Goal: Transaction & Acquisition: Obtain resource

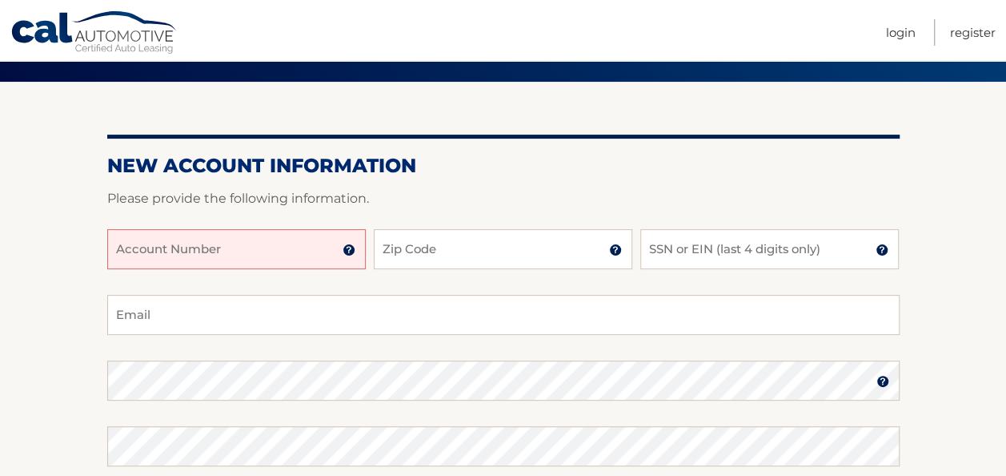
scroll to position [115, 0]
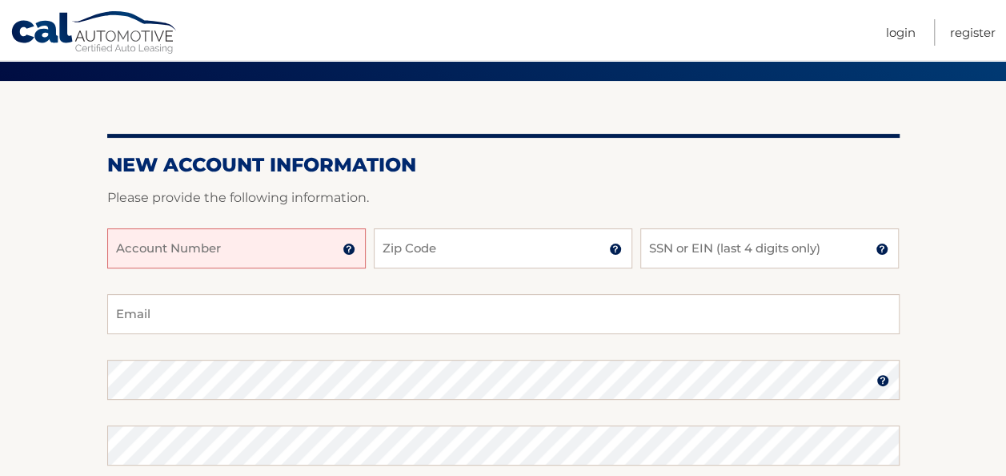
click at [257, 248] on input "Account Number" at bounding box center [236, 248] width 259 height 40
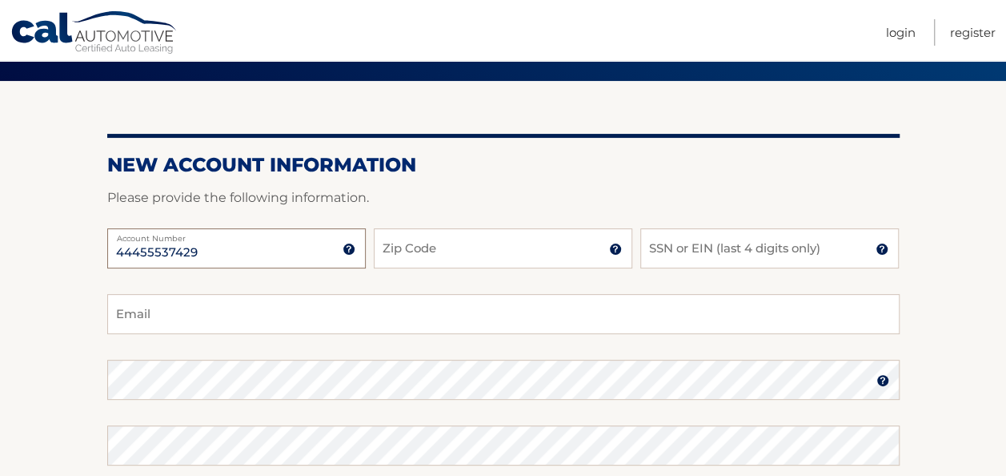
type input "44455537429"
type input "14502"
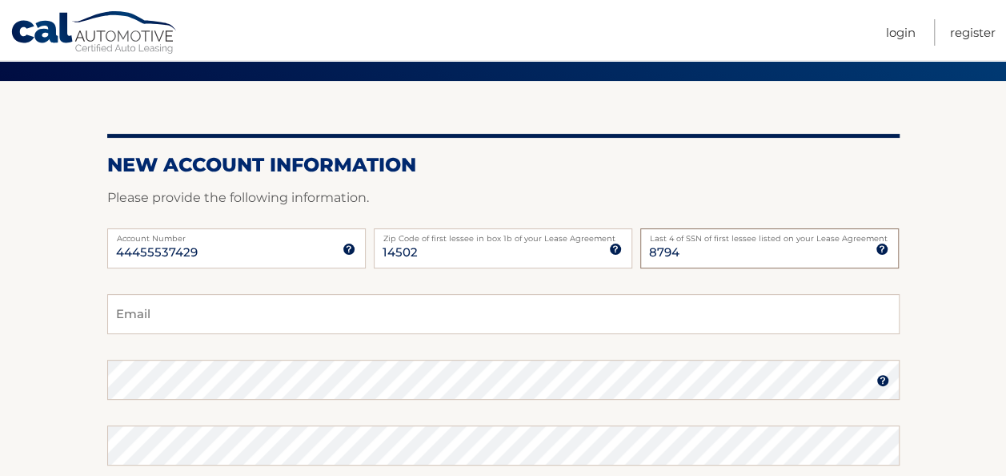
type input "8794"
click at [235, 315] on input "Email" at bounding box center [503, 314] width 793 height 40
type input "kristiross99@gmail.com"
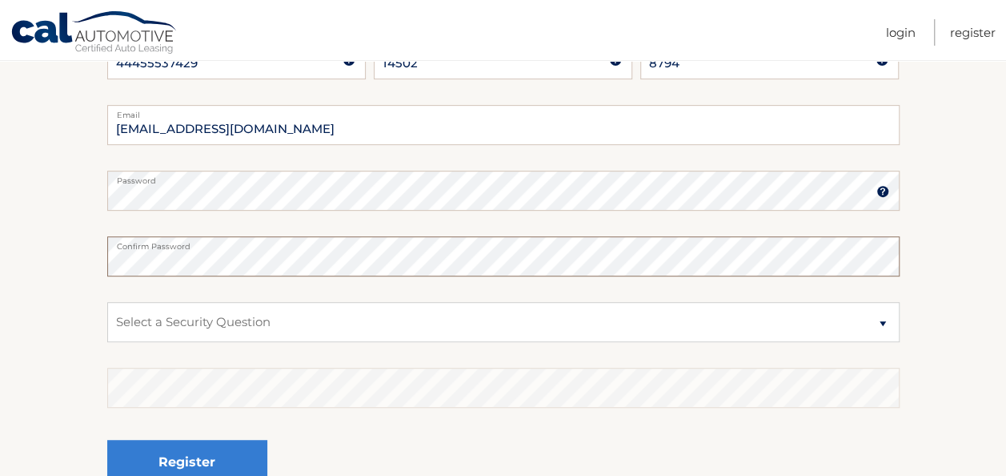
scroll to position [307, 0]
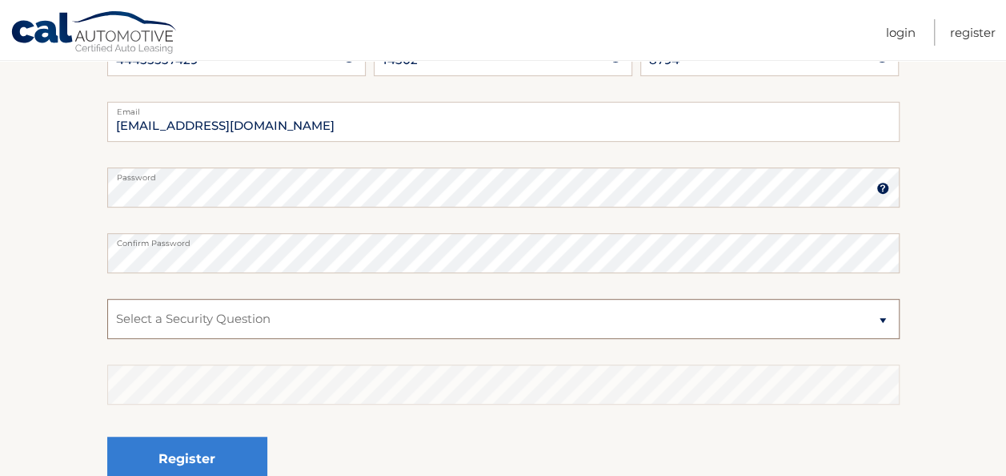
click at [285, 322] on select "Select a Security Question What was the name of your elementary school? What is…" at bounding box center [503, 319] width 793 height 40
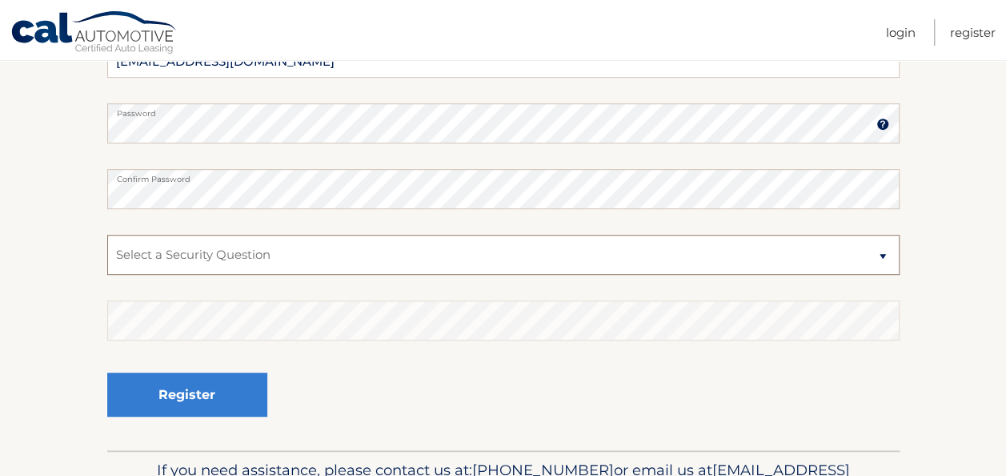
scroll to position [363, 0]
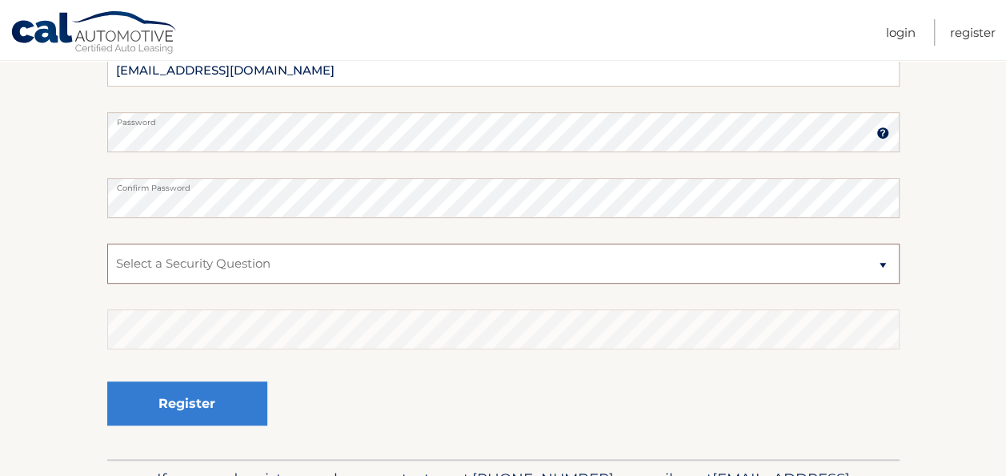
click at [378, 267] on select "Select a Security Question What was the name of your elementary school? What is…" at bounding box center [503, 263] width 793 height 40
select select "2"
click at [107, 243] on select "Select a Security Question What was the name of your elementary school? What is…" at bounding box center [503, 263] width 793 height 40
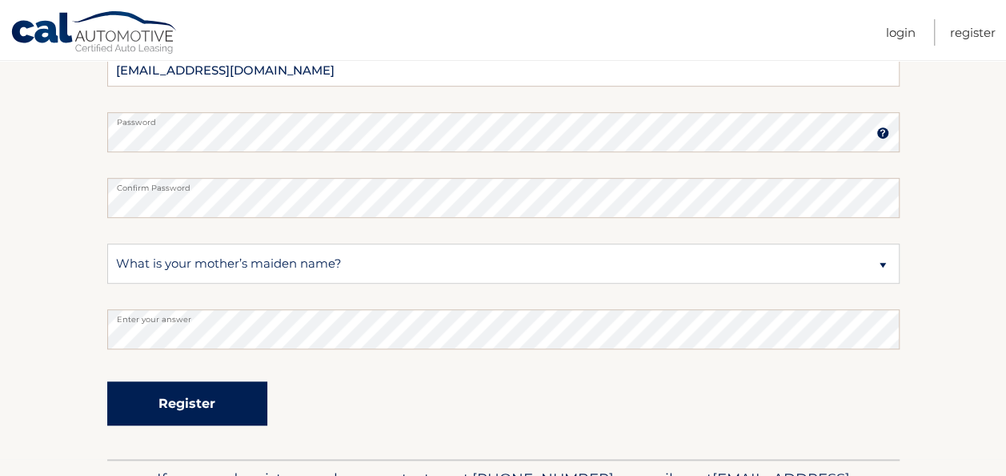
click at [163, 404] on button "Register" at bounding box center [187, 403] width 160 height 44
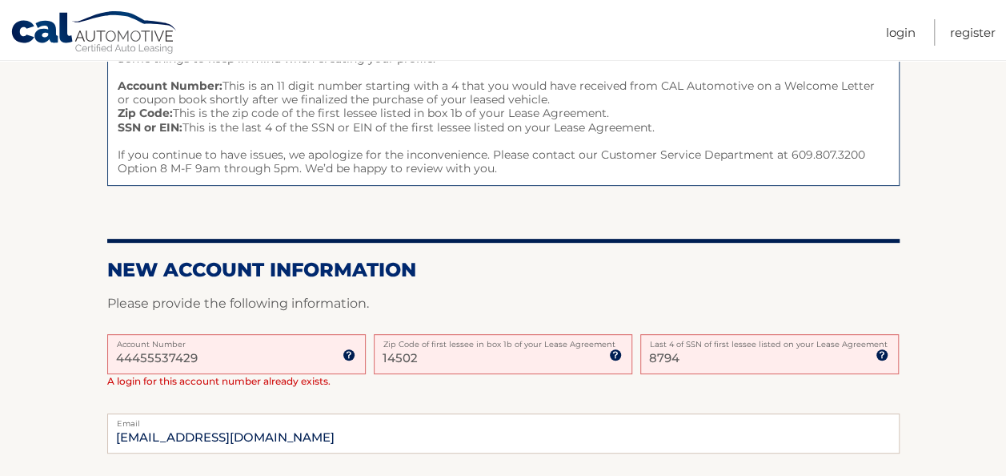
scroll to position [208, 0]
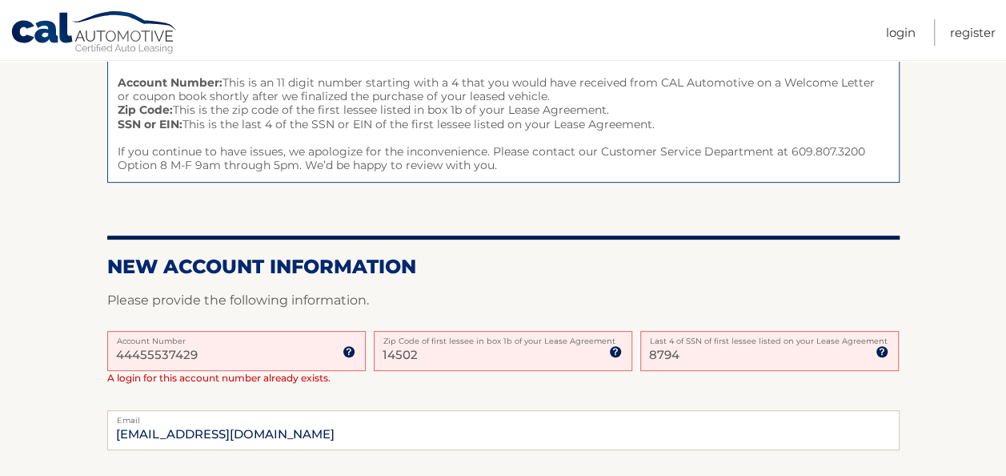
click at [368, 299] on p "Please provide the following information." at bounding box center [503, 300] width 793 height 22
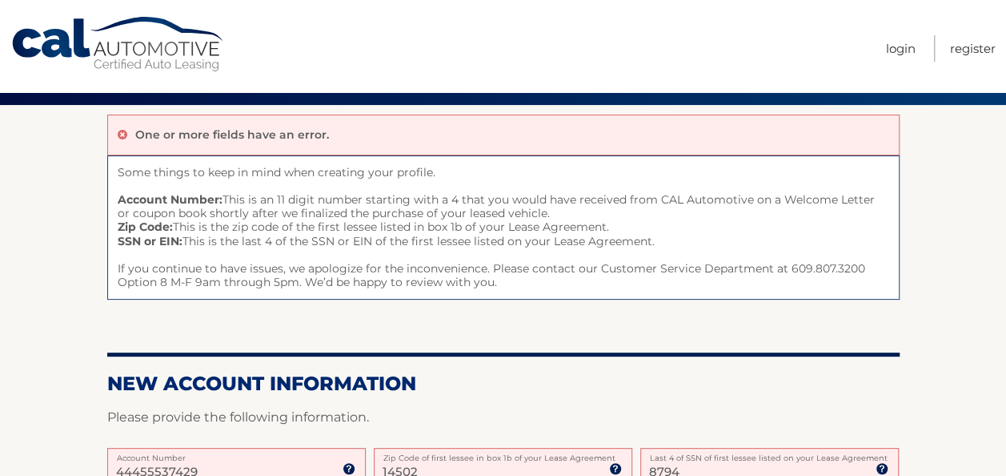
scroll to position [0, 0]
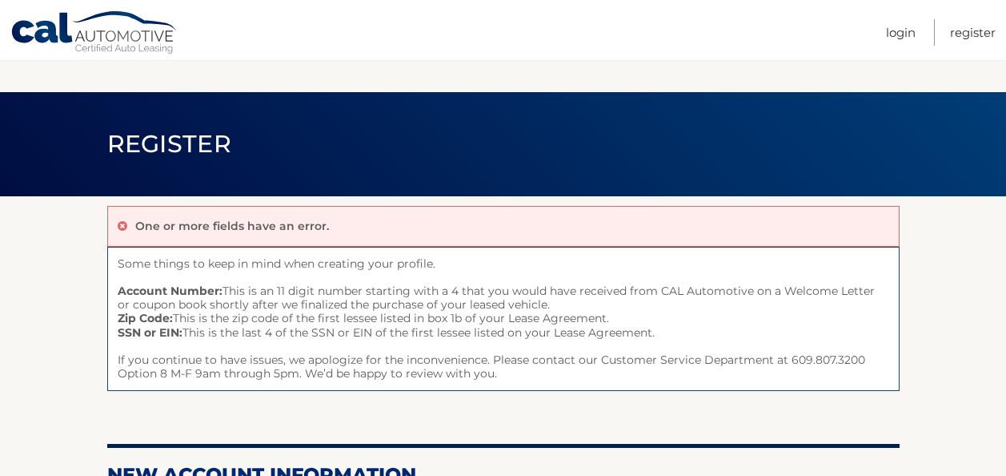
scroll to position [363, 0]
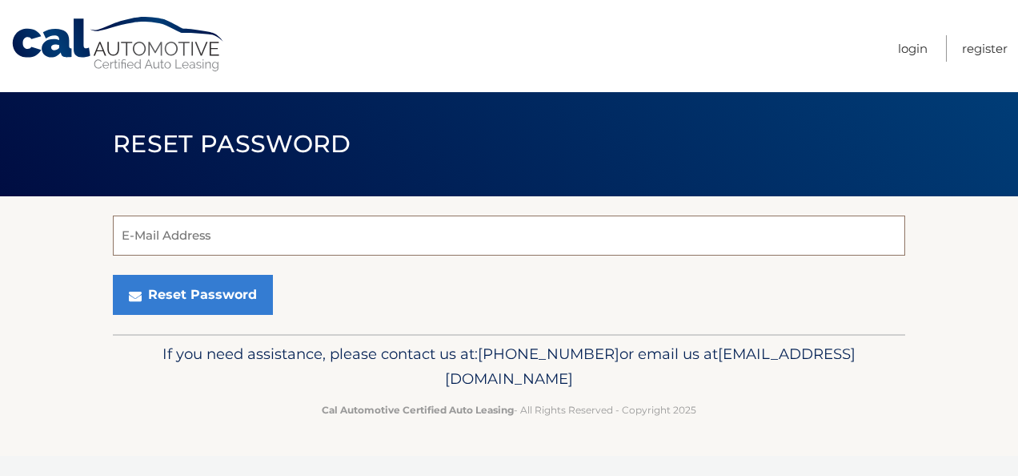
click at [235, 230] on input "E-Mail Address" at bounding box center [509, 235] width 793 height 40
type input "[EMAIL_ADDRESS][DOMAIN_NAME]"
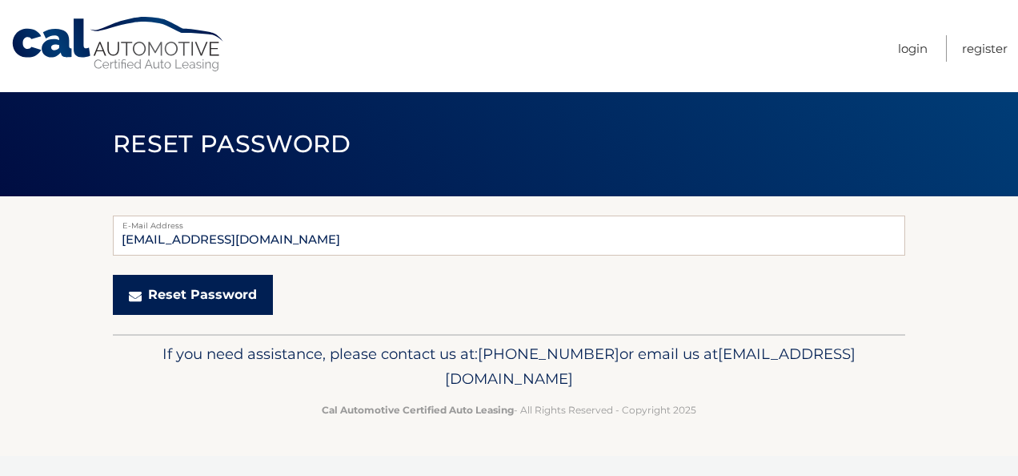
click at [212, 301] on button "Reset Password" at bounding box center [193, 295] width 160 height 40
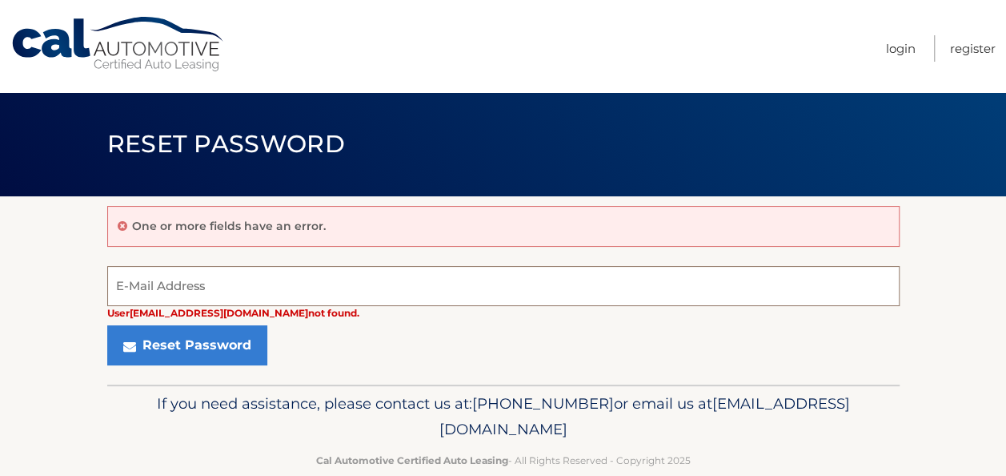
click at [238, 280] on input "E-Mail Address" at bounding box center [503, 286] width 793 height 40
type input "[EMAIL_ADDRESS][DOMAIN_NAME]"
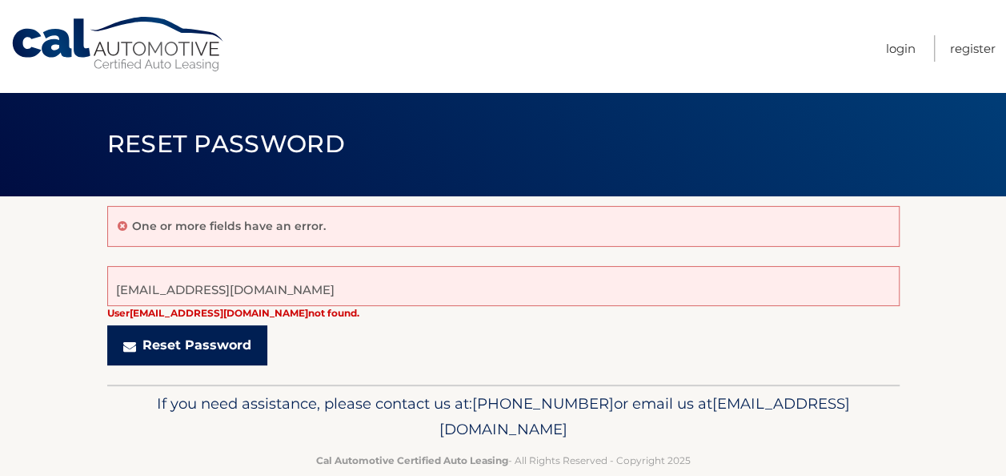
click at [210, 347] on button "Reset Password" at bounding box center [187, 345] width 160 height 40
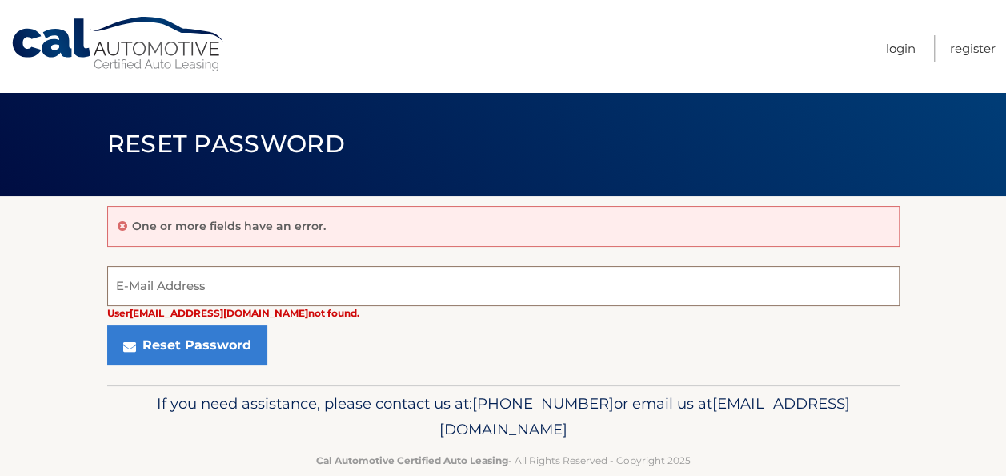
click at [220, 283] on input "E-Mail Address" at bounding box center [503, 286] width 793 height 40
drag, startPoint x: 320, startPoint y: 298, endPoint x: 97, endPoint y: 299, distance: 223.4
click at [97, 299] on section "One or more fields have an error. [EMAIL_ADDRESS][DOMAIN_NAME] User [EMAIL_ADDR…" at bounding box center [503, 290] width 1006 height 188
click at [107, 325] on button "Reset Password" at bounding box center [187, 345] width 160 height 40
type input "[EMAIL_ADDRESS][DOMAIN_NAME]"
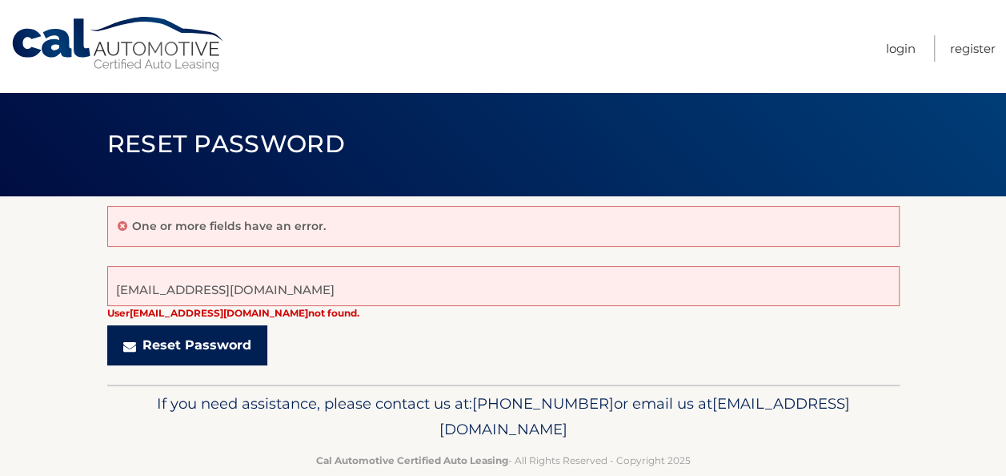
click at [170, 347] on button "Reset Password" at bounding box center [187, 345] width 160 height 40
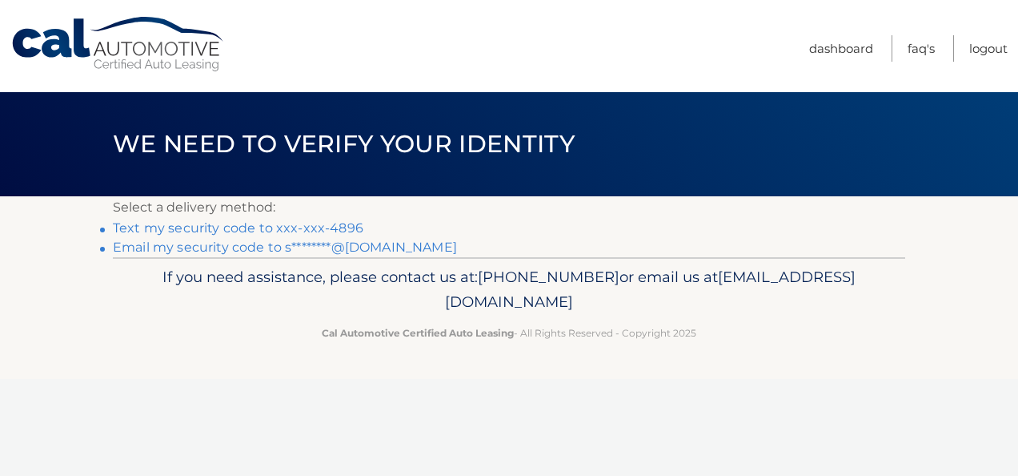
click at [246, 223] on link "Text my security code to xxx-xxx-4896" at bounding box center [238, 227] width 251 height 15
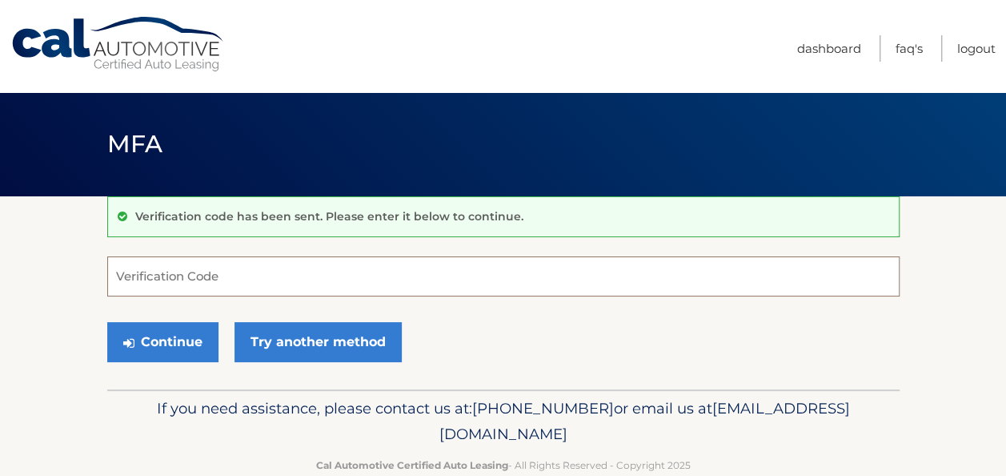
click at [240, 273] on input "Verification Code" at bounding box center [503, 276] width 793 height 40
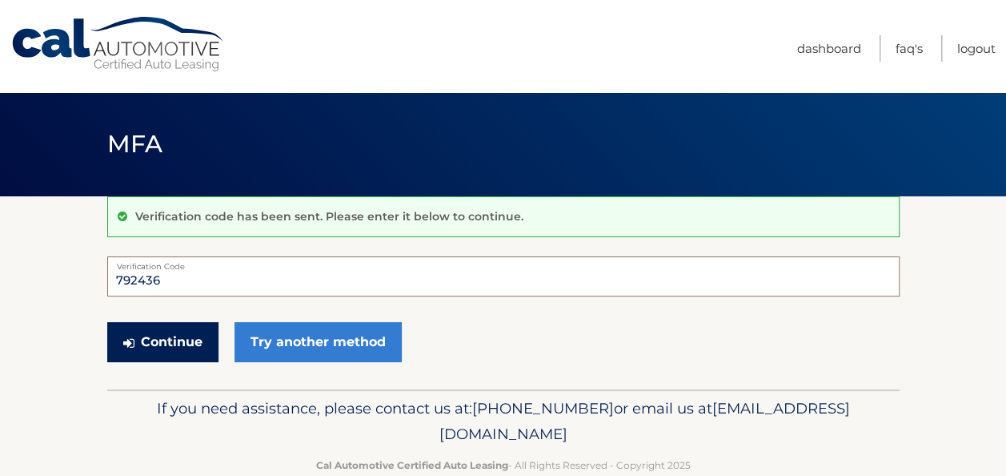
type input "792436"
click at [183, 336] on button "Continue" at bounding box center [162, 342] width 111 height 40
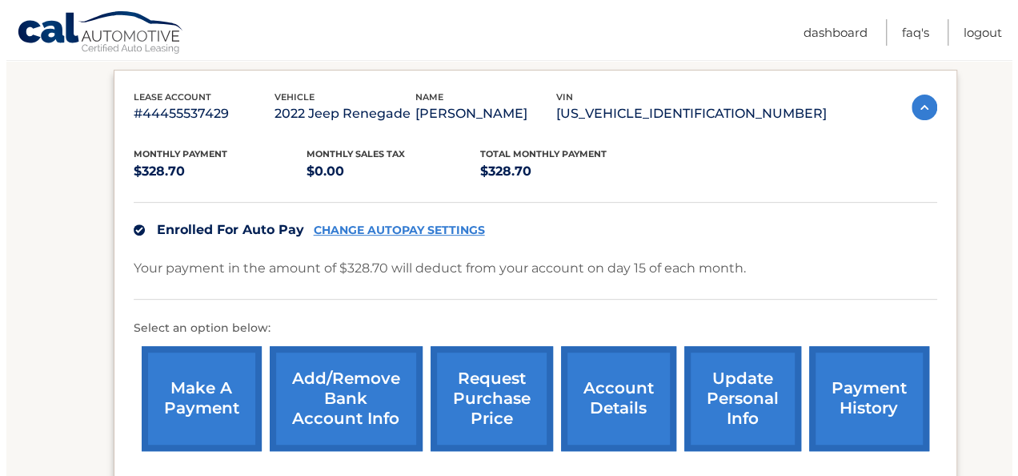
scroll to position [261, 0]
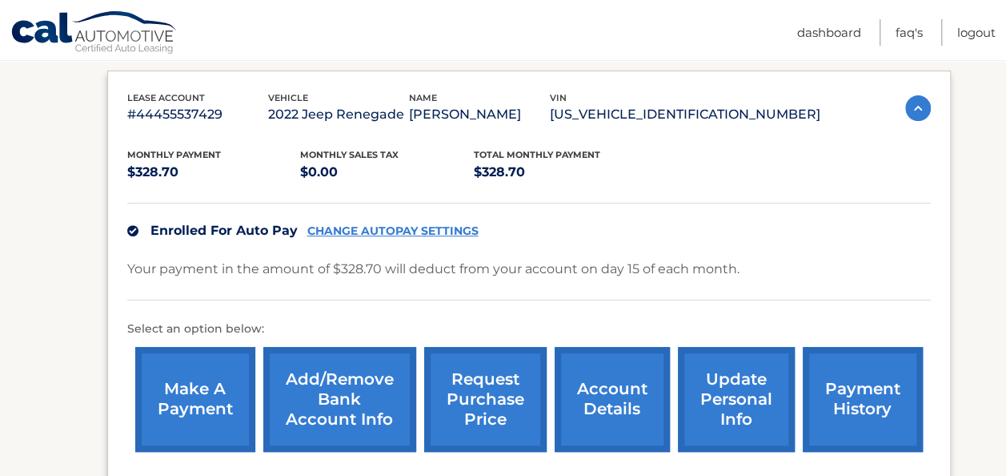
click at [608, 397] on link "account details" at bounding box center [612, 399] width 115 height 105
click at [495, 405] on link "request purchase price" at bounding box center [485, 399] width 123 height 105
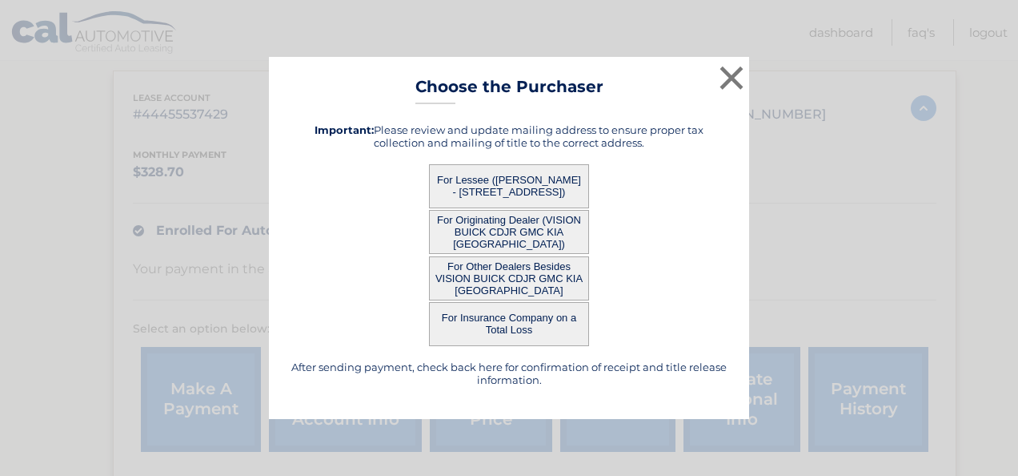
click at [501, 227] on button "For Originating Dealer (VISION BUICK CDJR GMC KIA ROCHESTER)" at bounding box center [509, 232] width 160 height 44
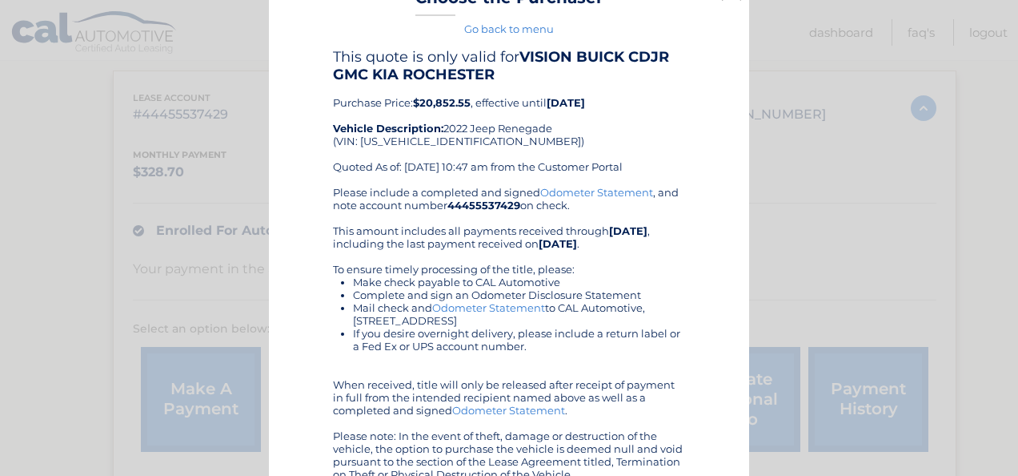
scroll to position [0, 0]
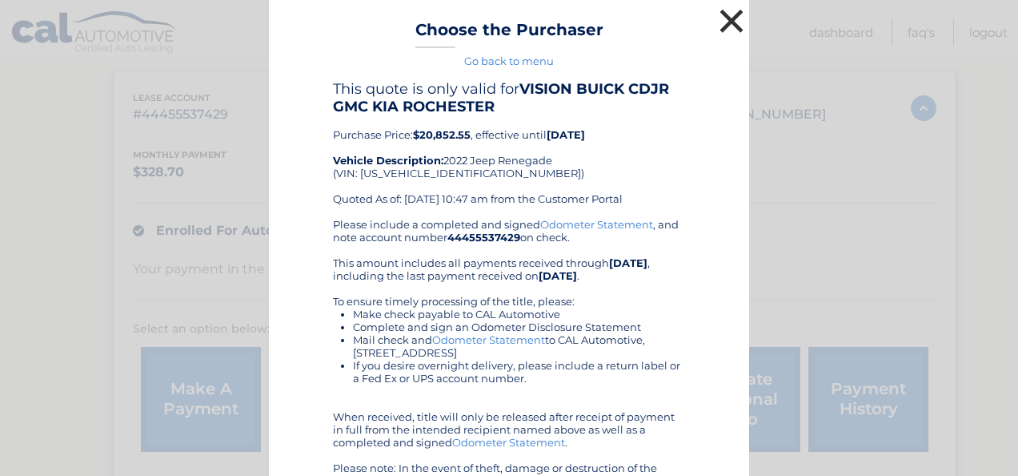
click at [722, 19] on button "×" at bounding box center [732, 21] width 32 height 32
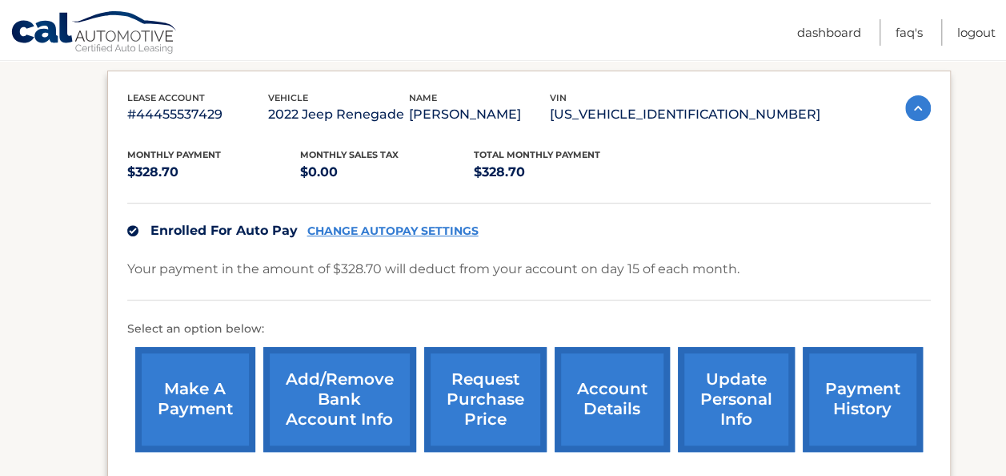
click at [488, 394] on link "request purchase price" at bounding box center [485, 399] width 123 height 105
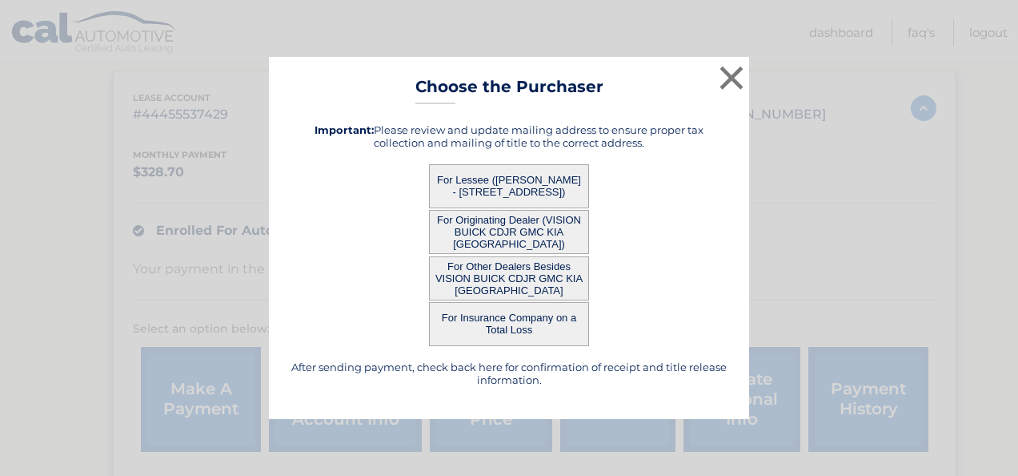
click at [514, 178] on button "For Lessee (STEPHEN ROSS - 7 OLYMPUS DR, , MACEDON, NY 14502)" at bounding box center [509, 186] width 160 height 44
click at [494, 178] on button "For Lessee (STEPHEN ROSS - 7 OLYMPUS DR, , MACEDON, NY 14502)" at bounding box center [509, 186] width 160 height 44
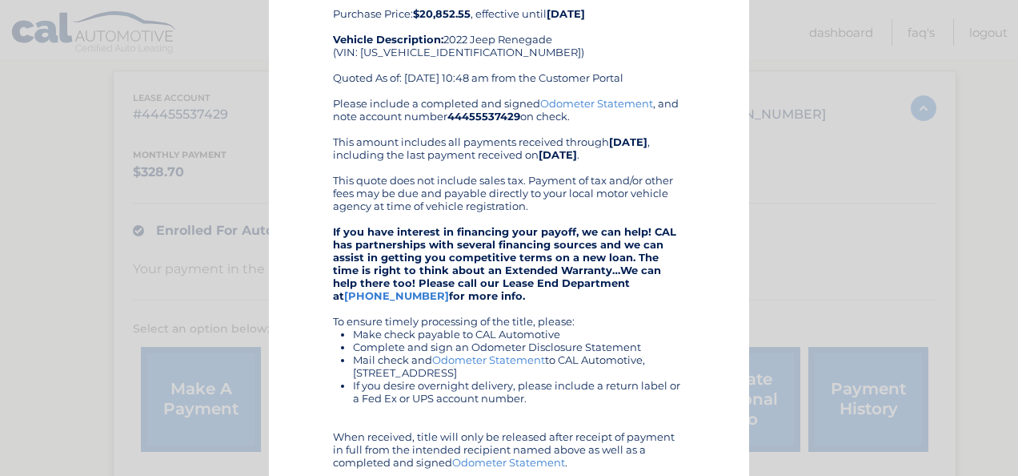
scroll to position [299, 0]
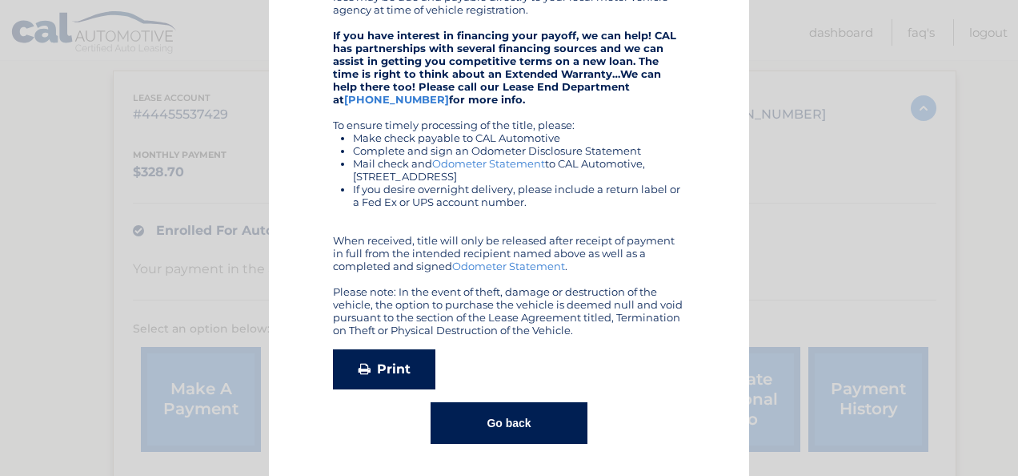
click at [388, 364] on link "Print" at bounding box center [384, 369] width 102 height 40
click at [504, 419] on button "Go back" at bounding box center [509, 423] width 156 height 42
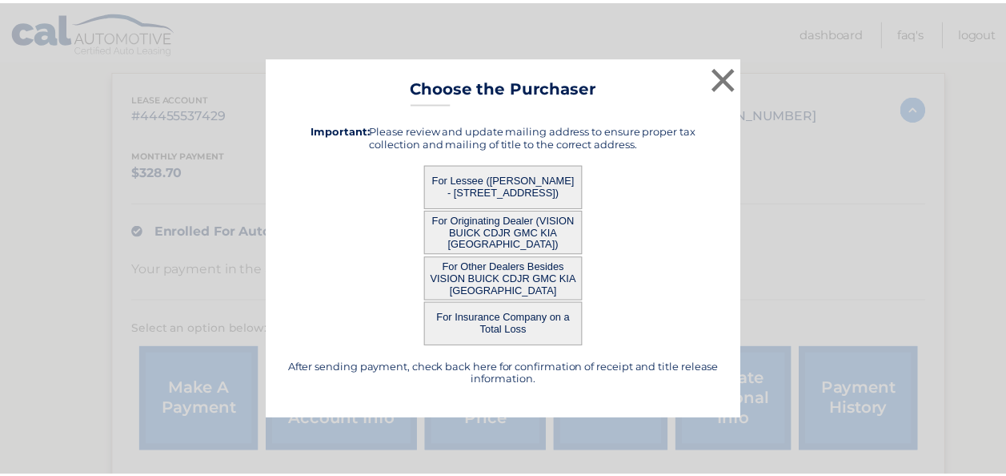
scroll to position [0, 0]
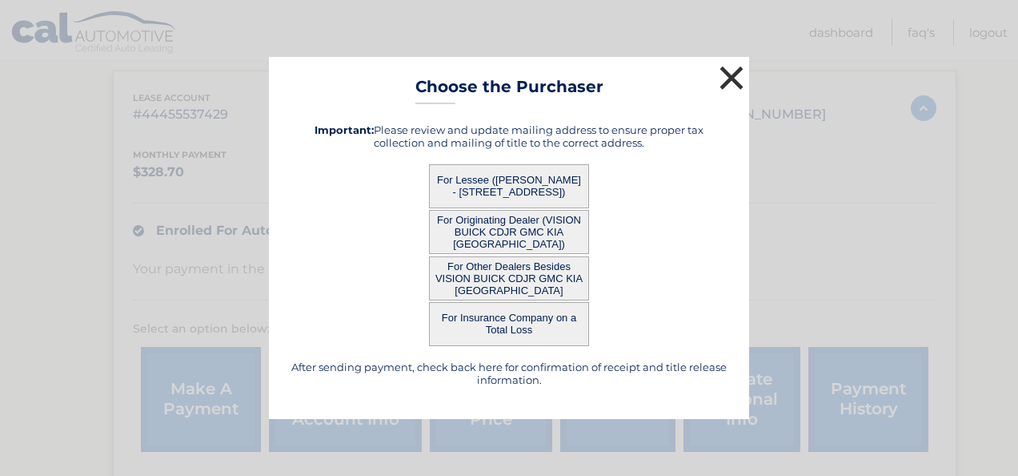
click at [731, 83] on button "×" at bounding box center [732, 78] width 32 height 32
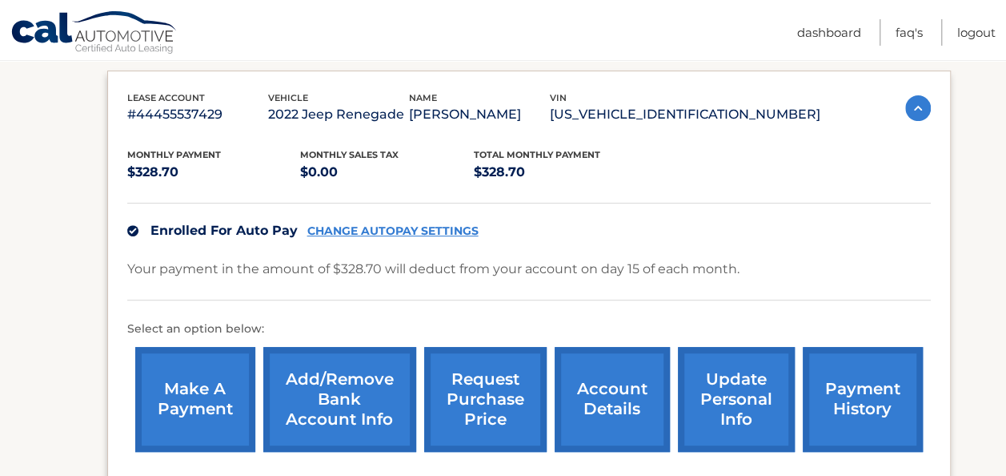
click at [488, 401] on link "request purchase price" at bounding box center [485, 399] width 123 height 105
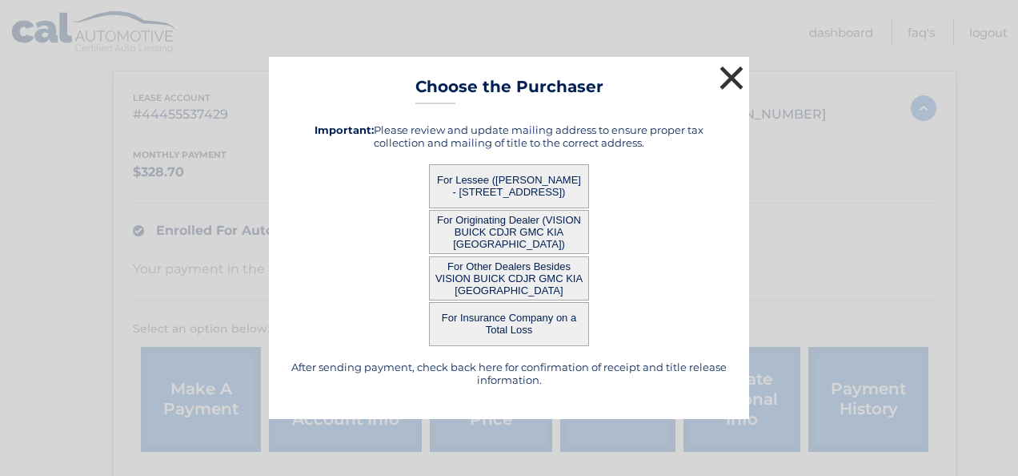
click at [729, 78] on button "×" at bounding box center [732, 78] width 32 height 32
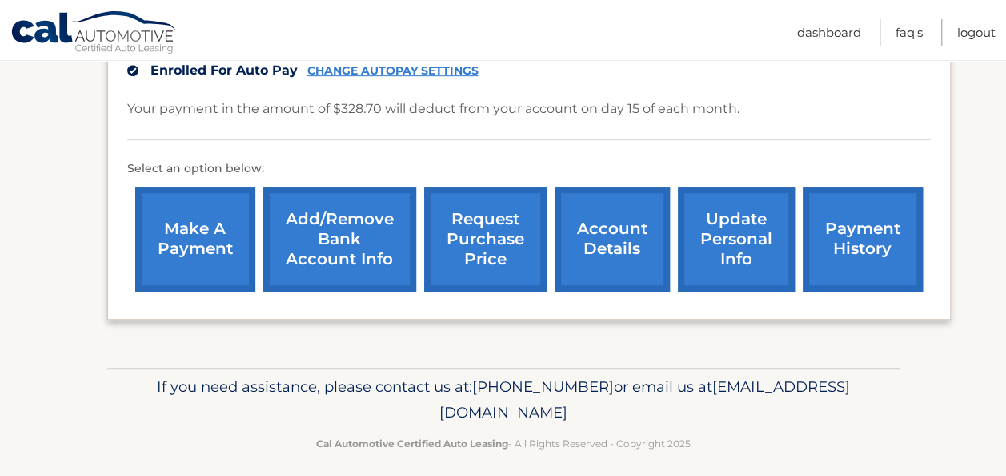
scroll to position [432, 0]
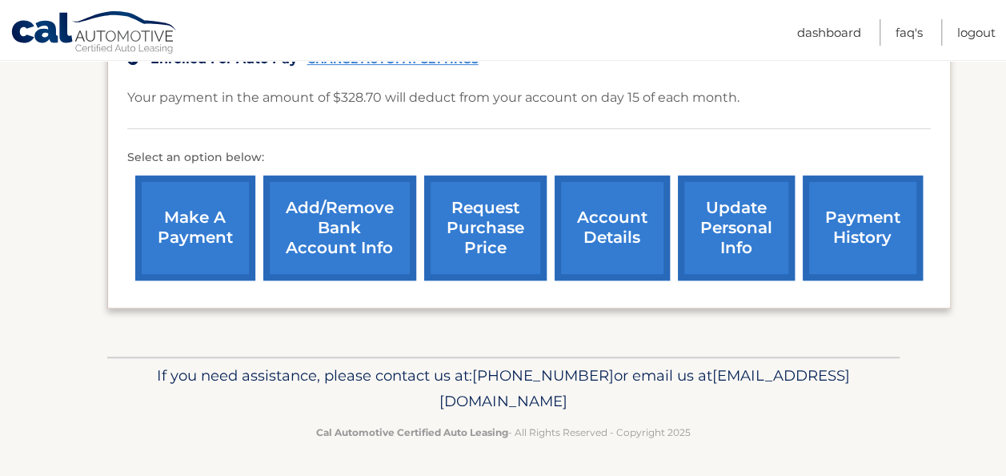
click at [867, 240] on link "payment history" at bounding box center [863, 227] width 120 height 105
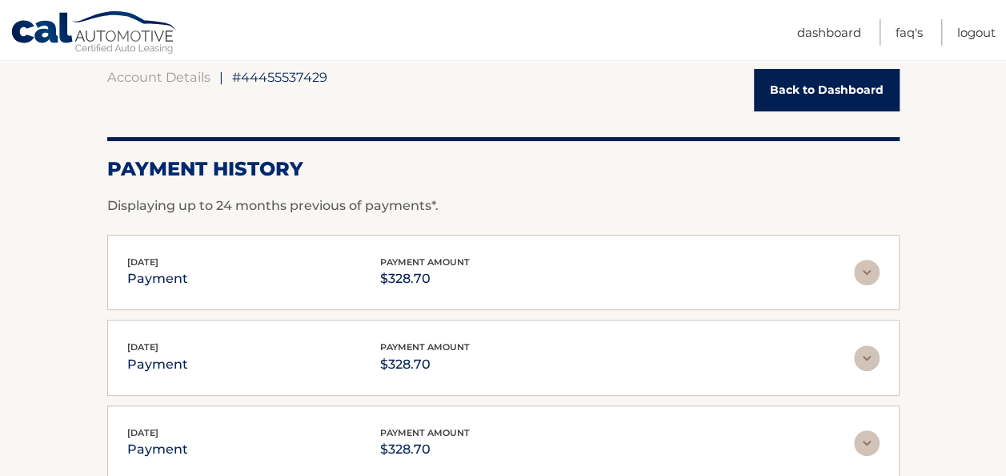
scroll to position [155, 0]
